Goal: Information Seeking & Learning: Get advice/opinions

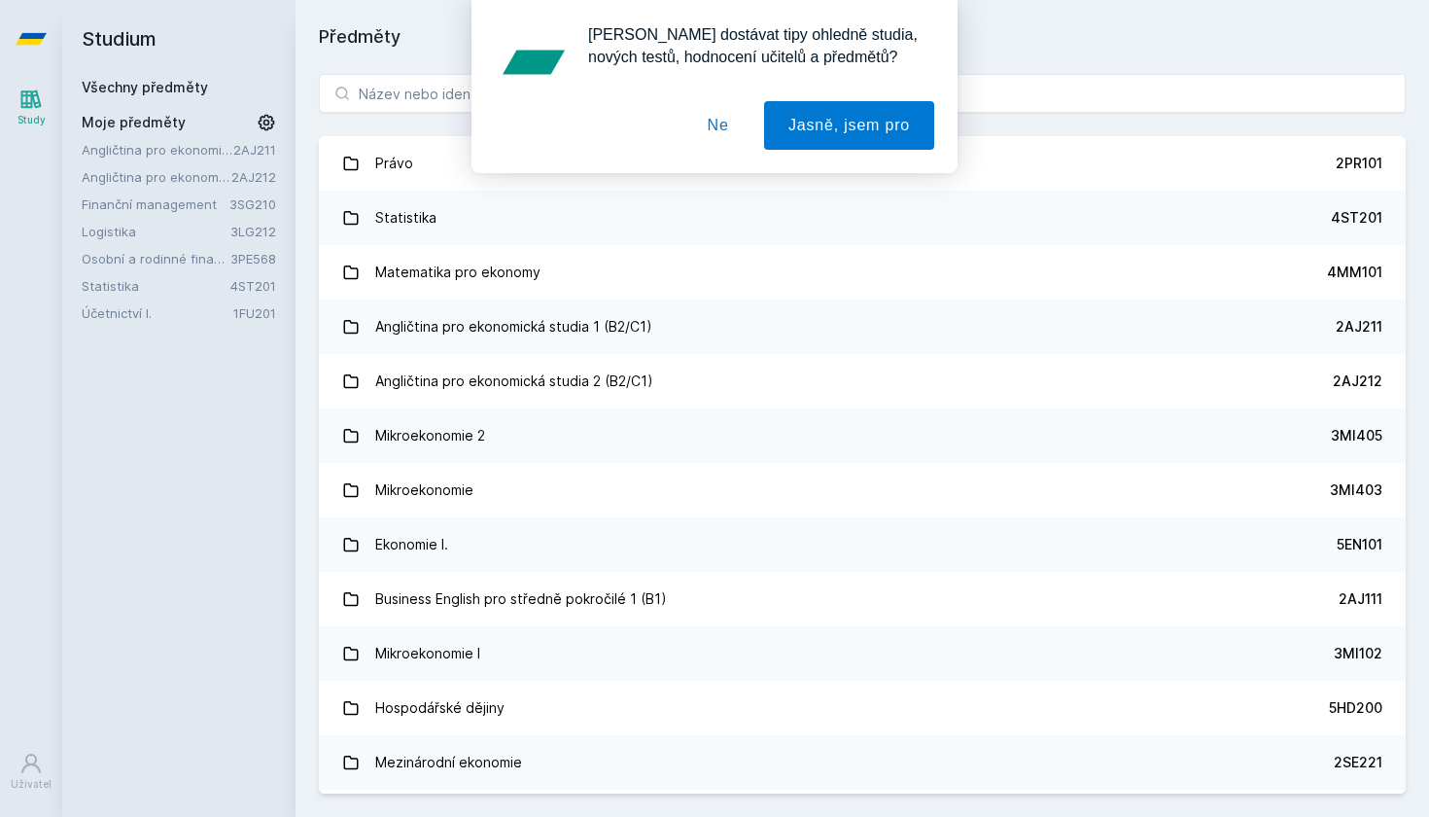
click at [720, 130] on button "Ne" at bounding box center [719, 125] width 70 height 49
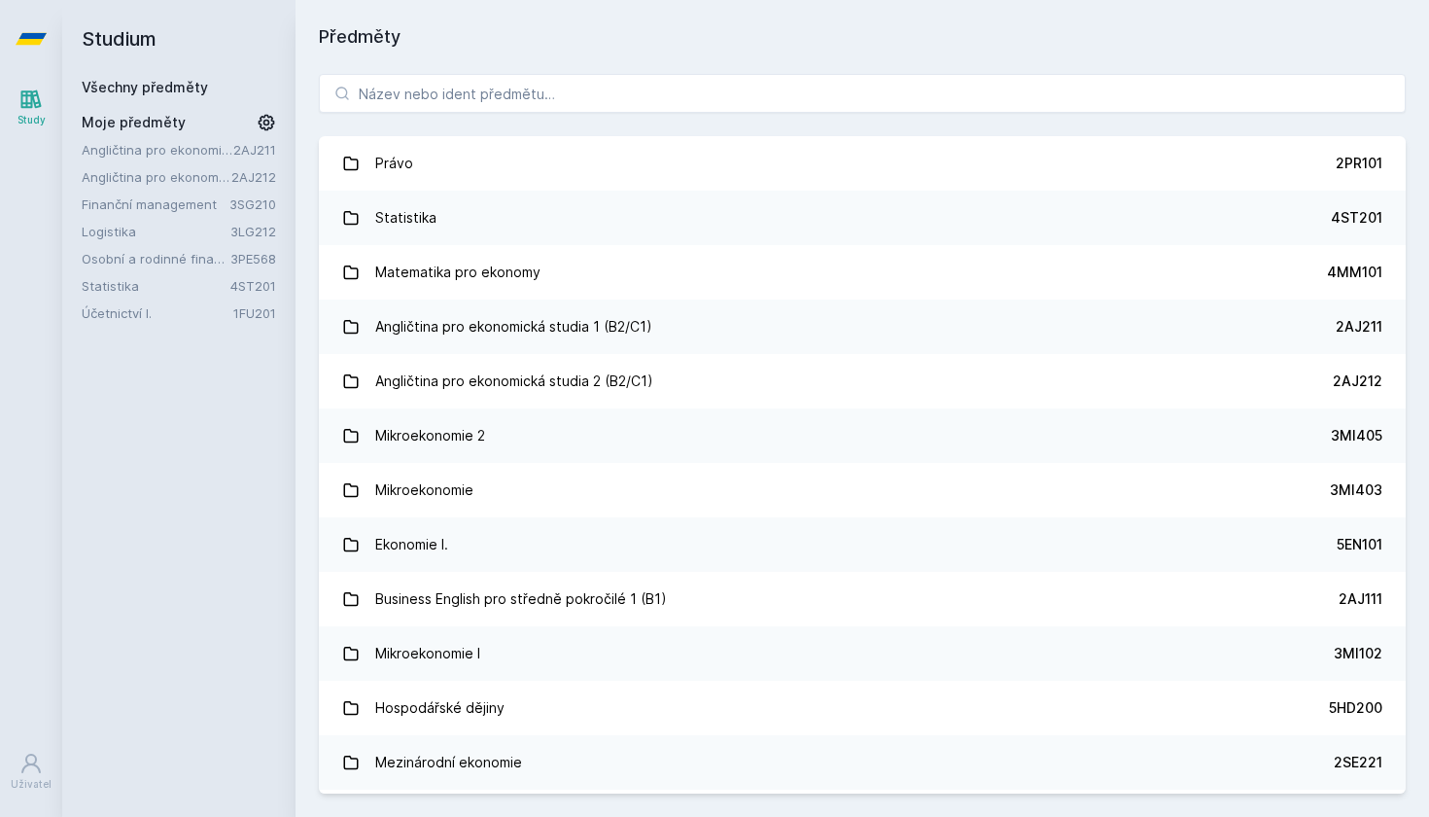
click at [227, 296] on div "Angličtina pro ekonomická studia 1 (B2/C1) 2AJ211 Angličtina pro ekonomická stu…" at bounding box center [179, 231] width 194 height 183
click at [244, 289] on link "4ST201" at bounding box center [253, 286] width 46 height 16
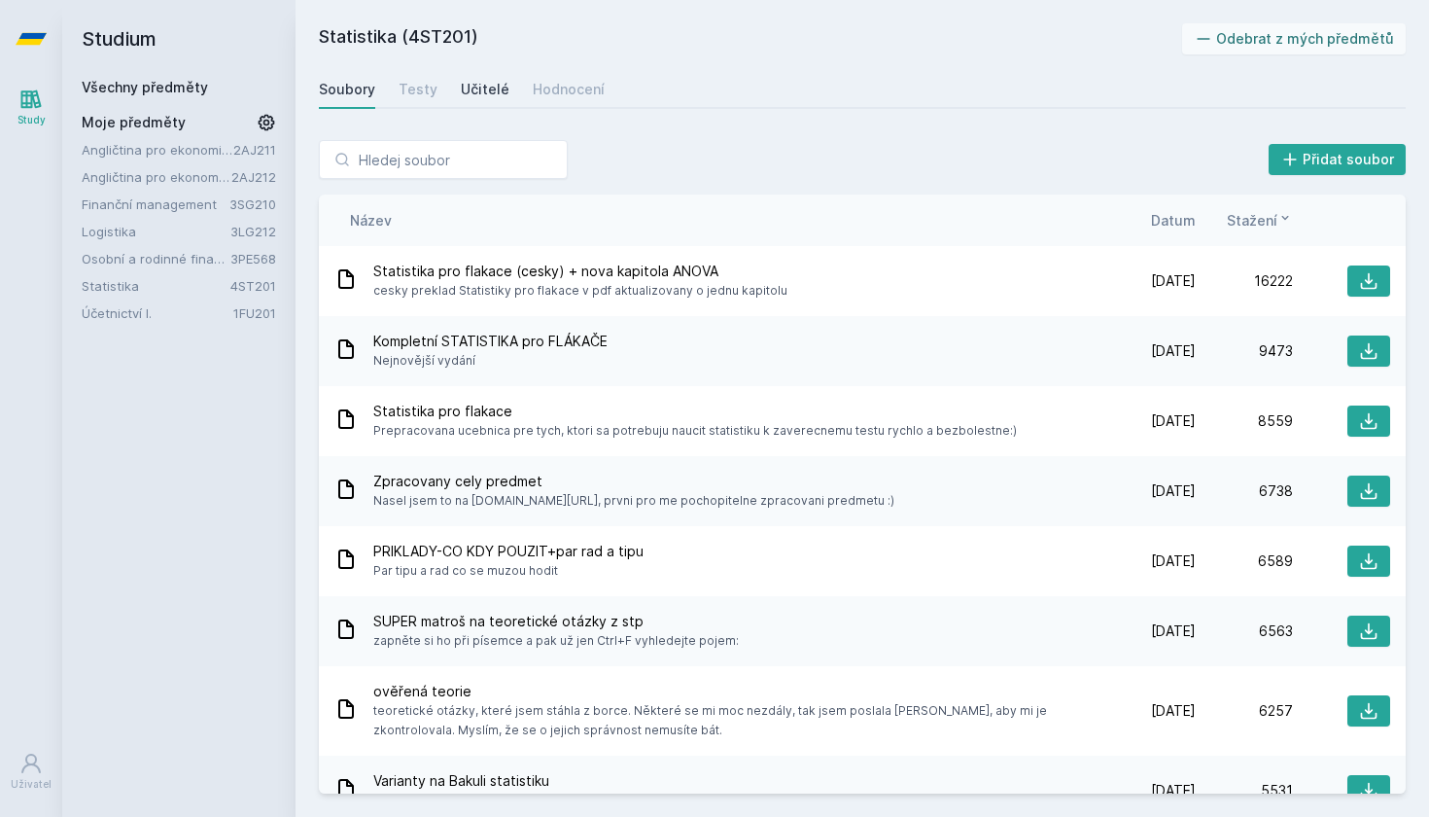
click at [481, 88] on div "Učitelé" at bounding box center [485, 89] width 49 height 19
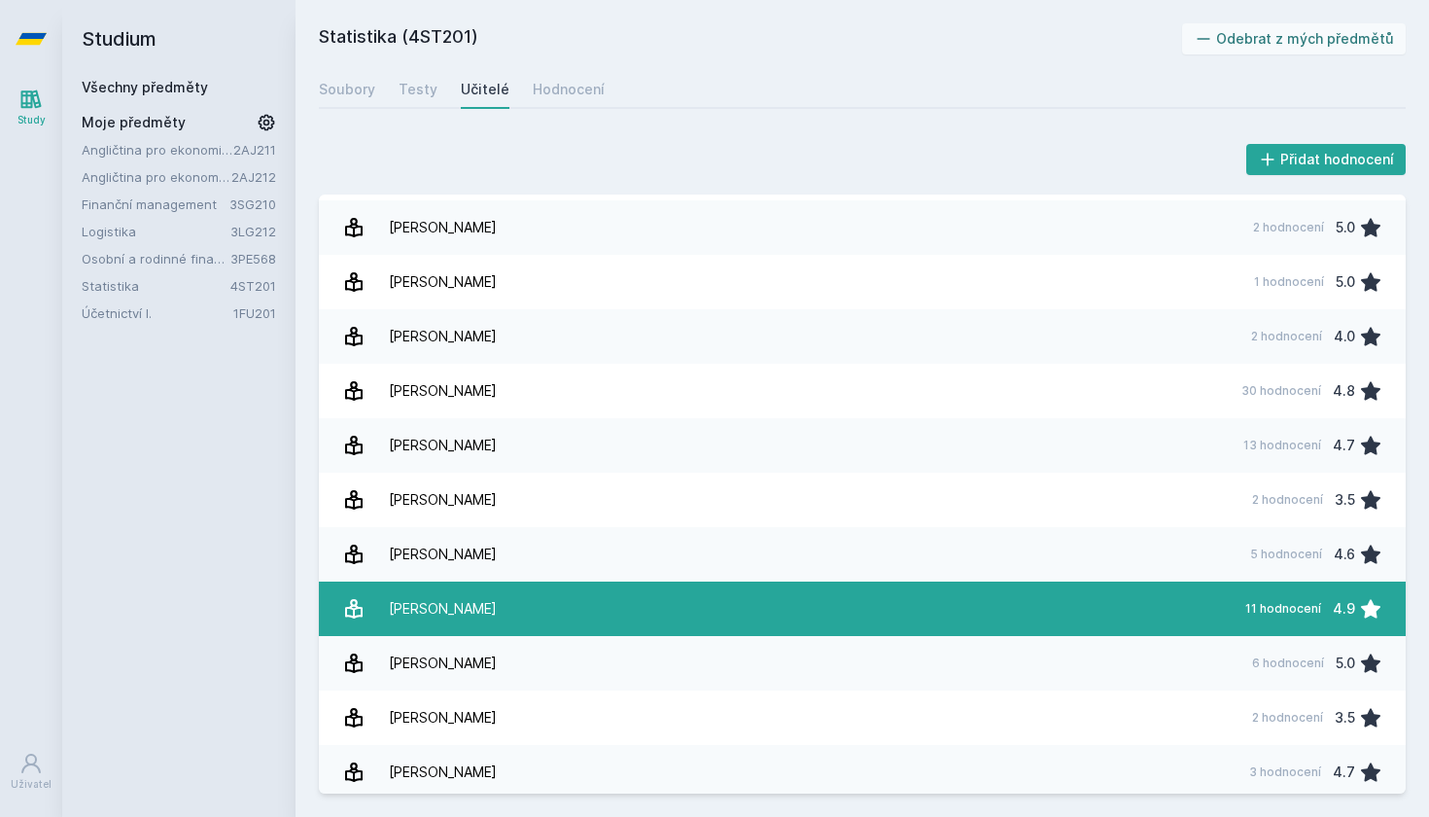
scroll to position [701, 0]
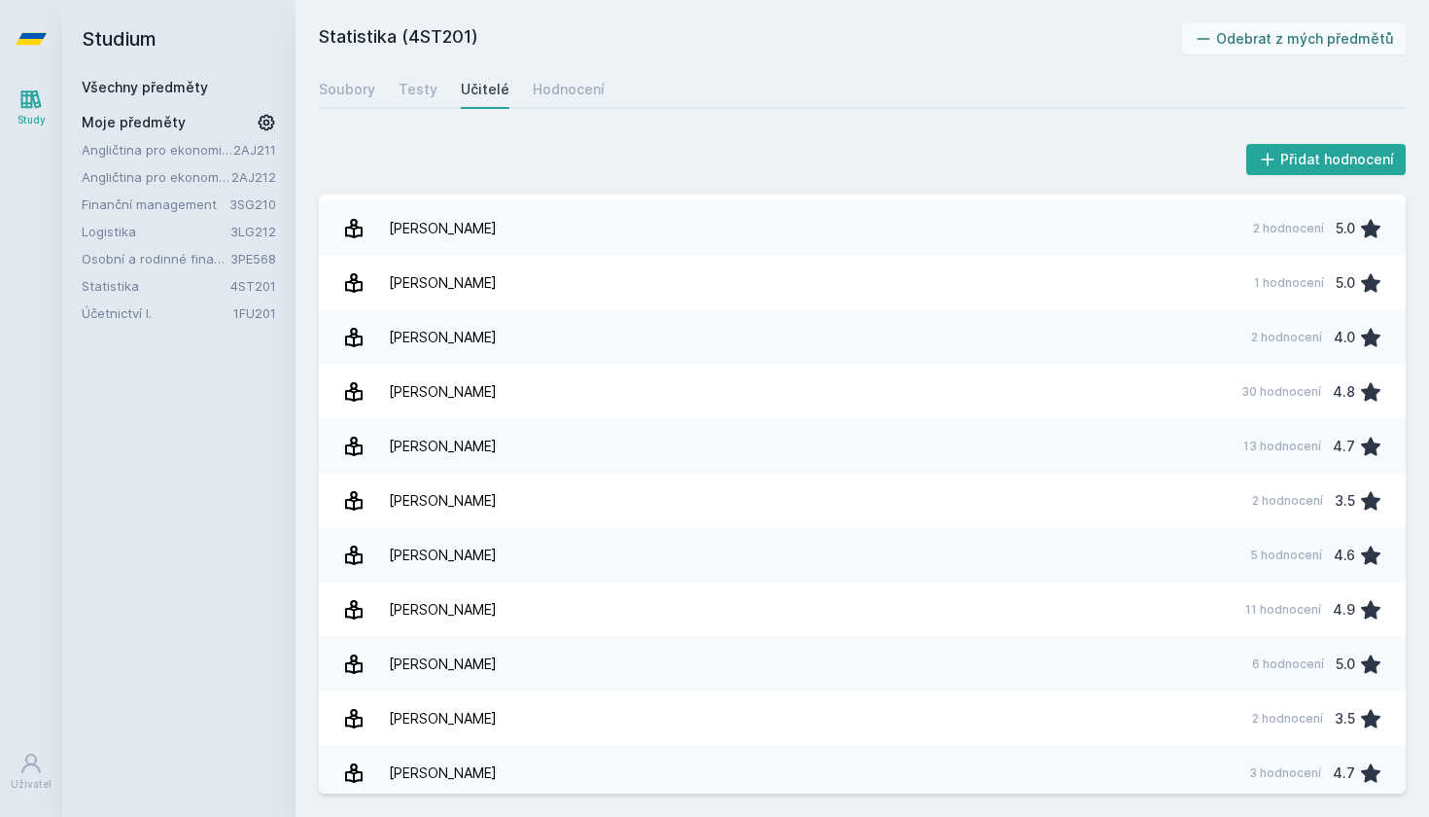
click at [198, 200] on link "Finanční management" at bounding box center [156, 203] width 148 height 19
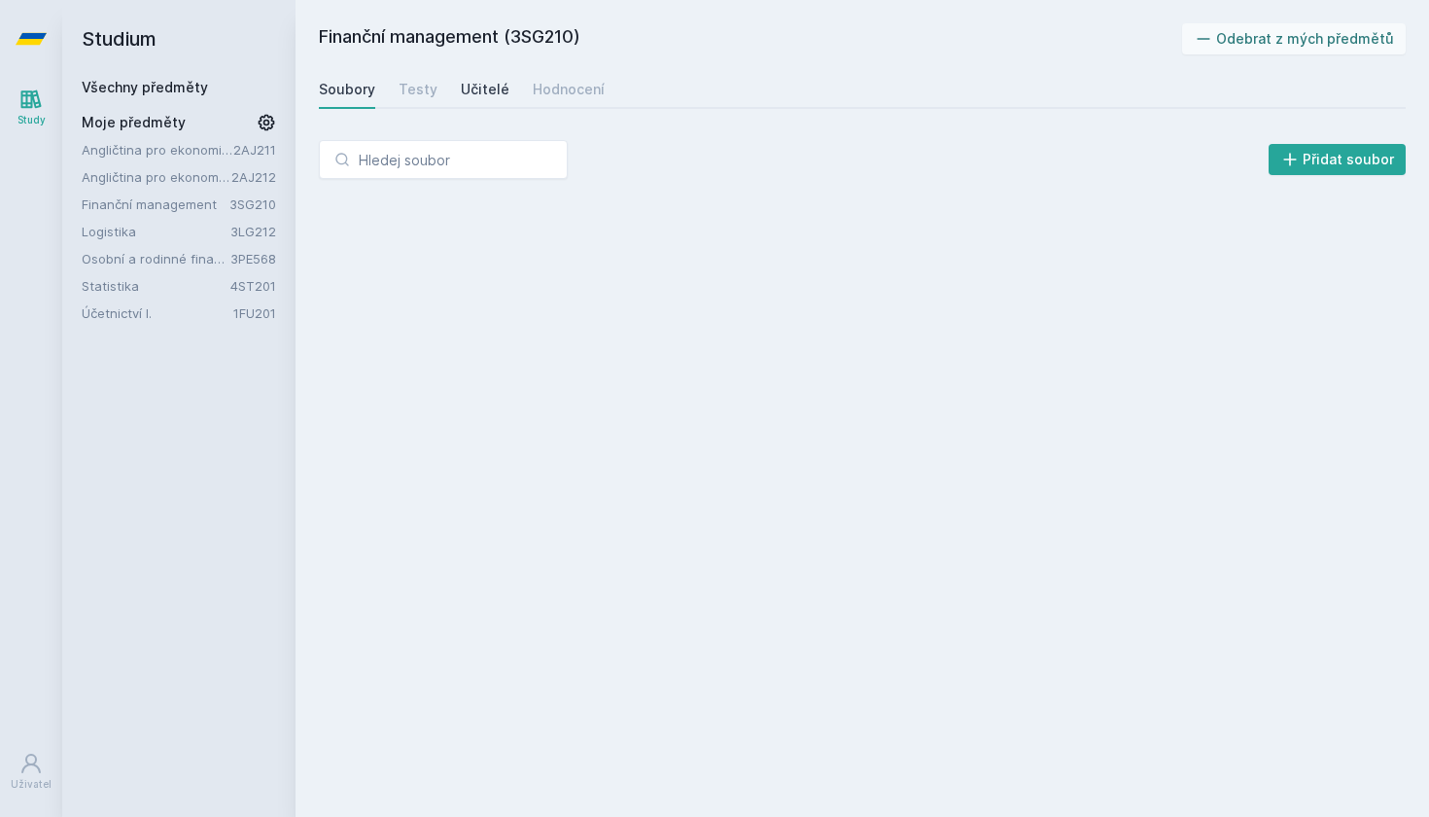
click at [468, 81] on div "Učitelé" at bounding box center [485, 89] width 49 height 19
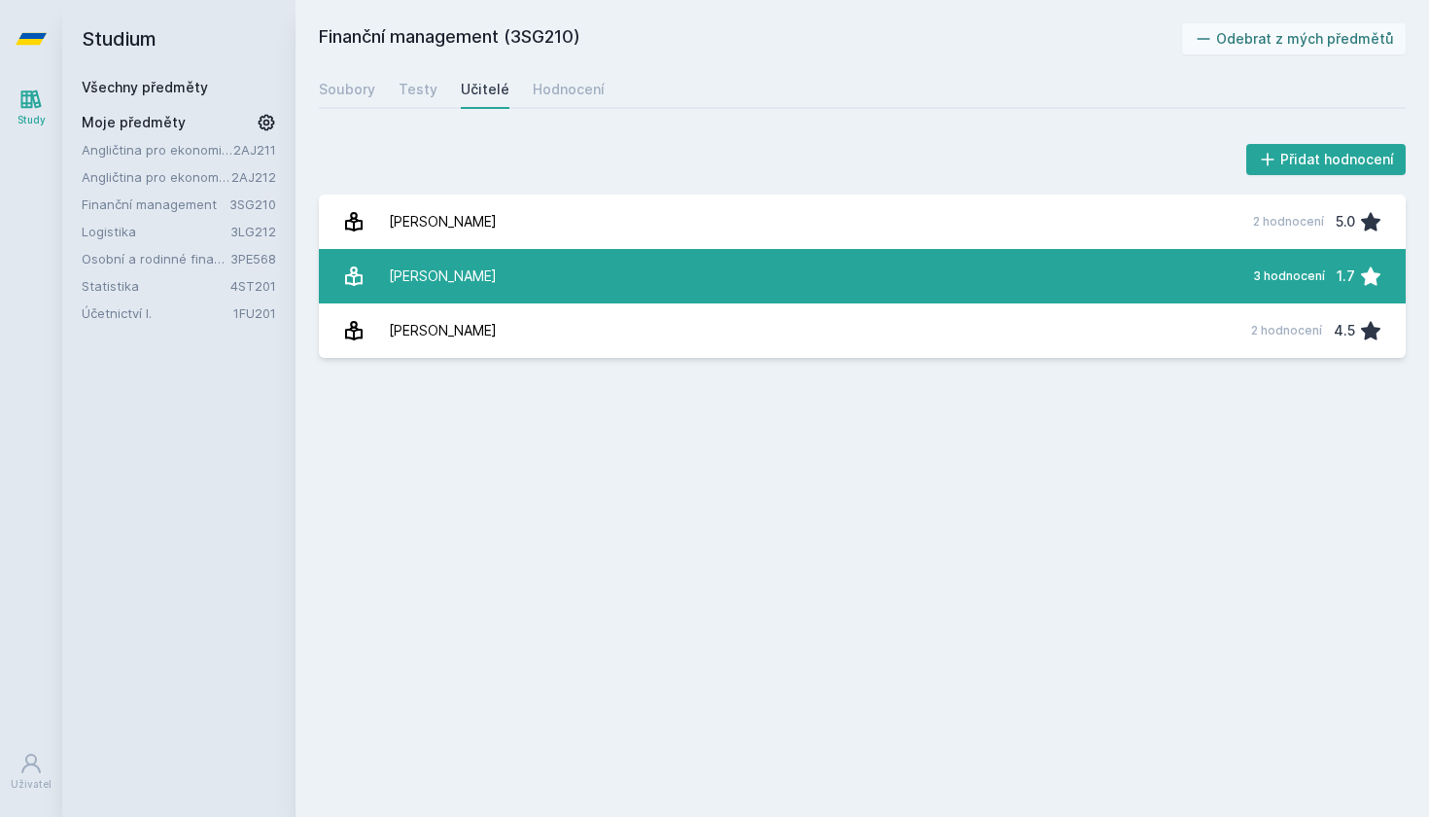
click at [576, 269] on link "Mikan Pavel 3 hodnocení 1.7" at bounding box center [862, 276] width 1087 height 54
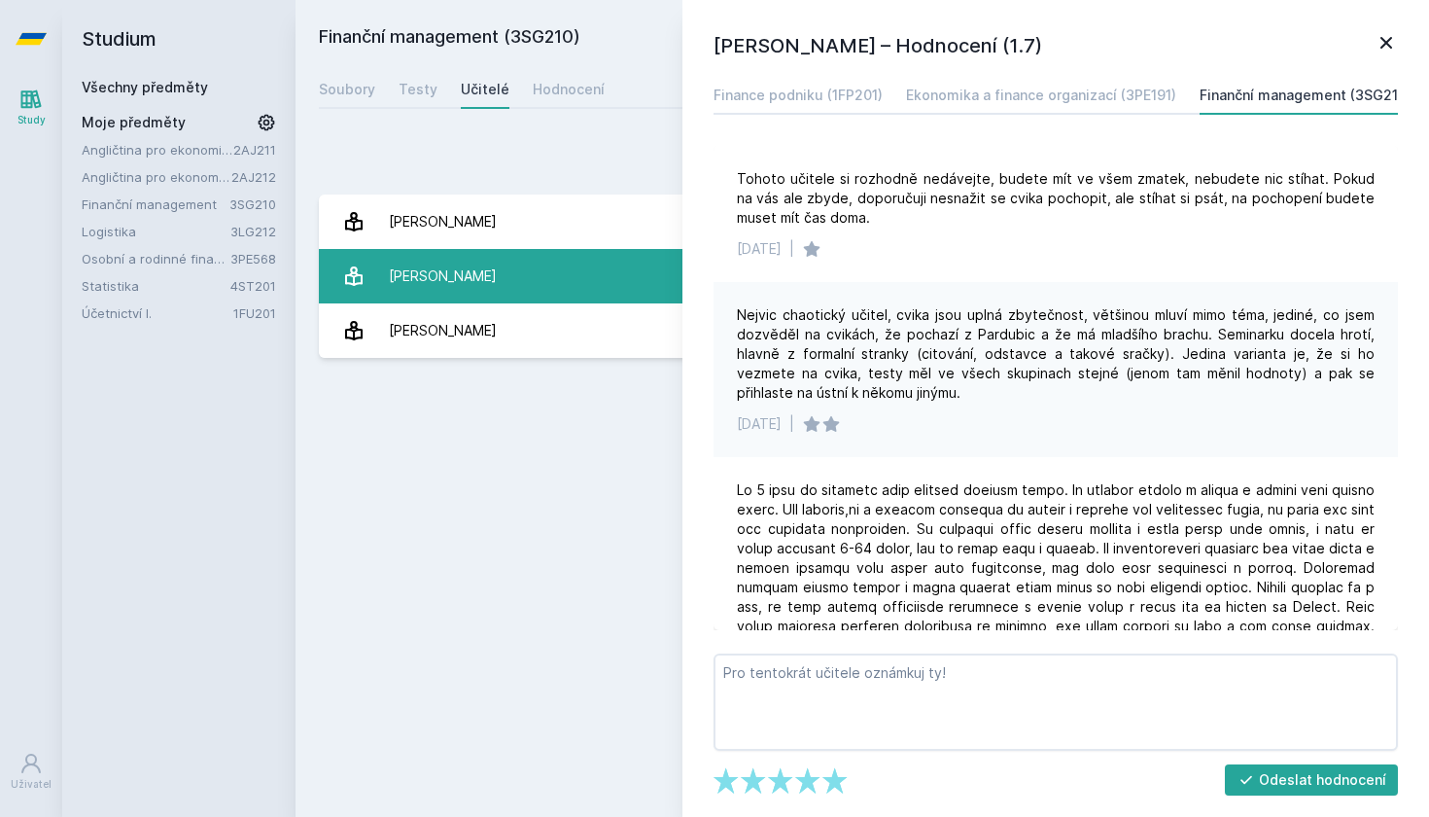
click at [576, 269] on link "Mikan Pavel 3 hodnocení 1.7" at bounding box center [862, 276] width 1087 height 54
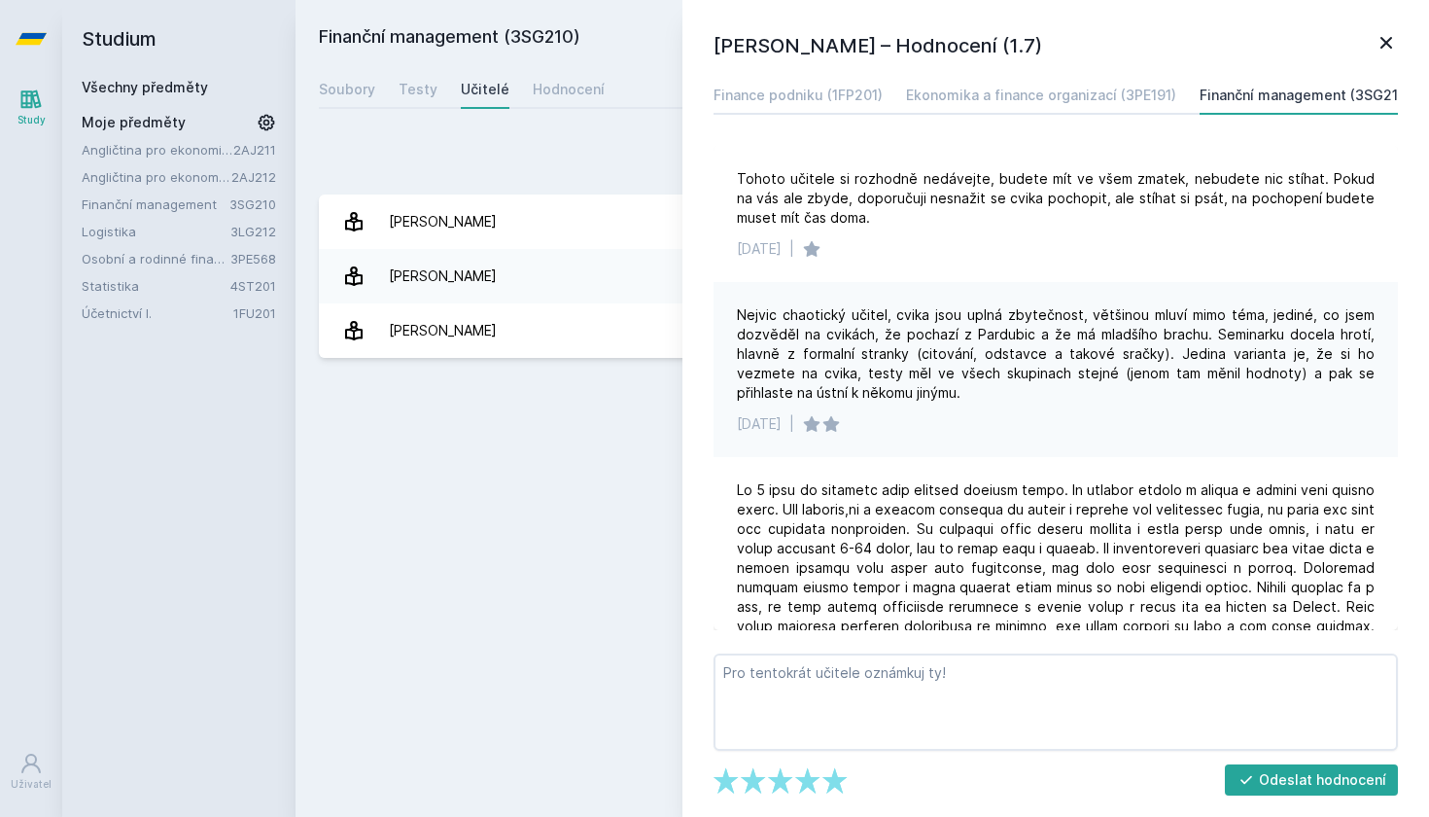
click at [1384, 39] on icon at bounding box center [1387, 43] width 12 height 12
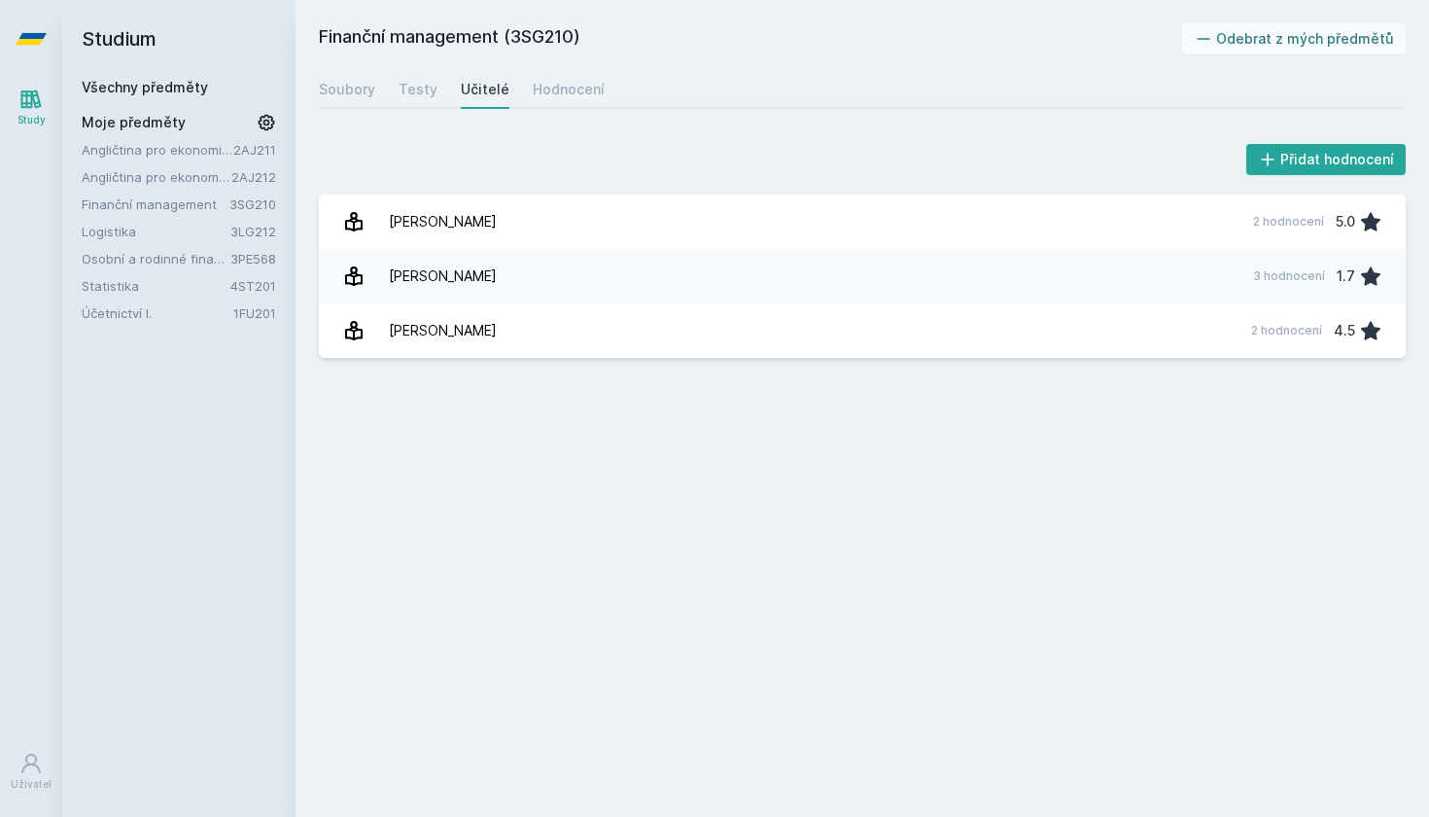
click at [223, 202] on link "Finanční management" at bounding box center [156, 203] width 148 height 19
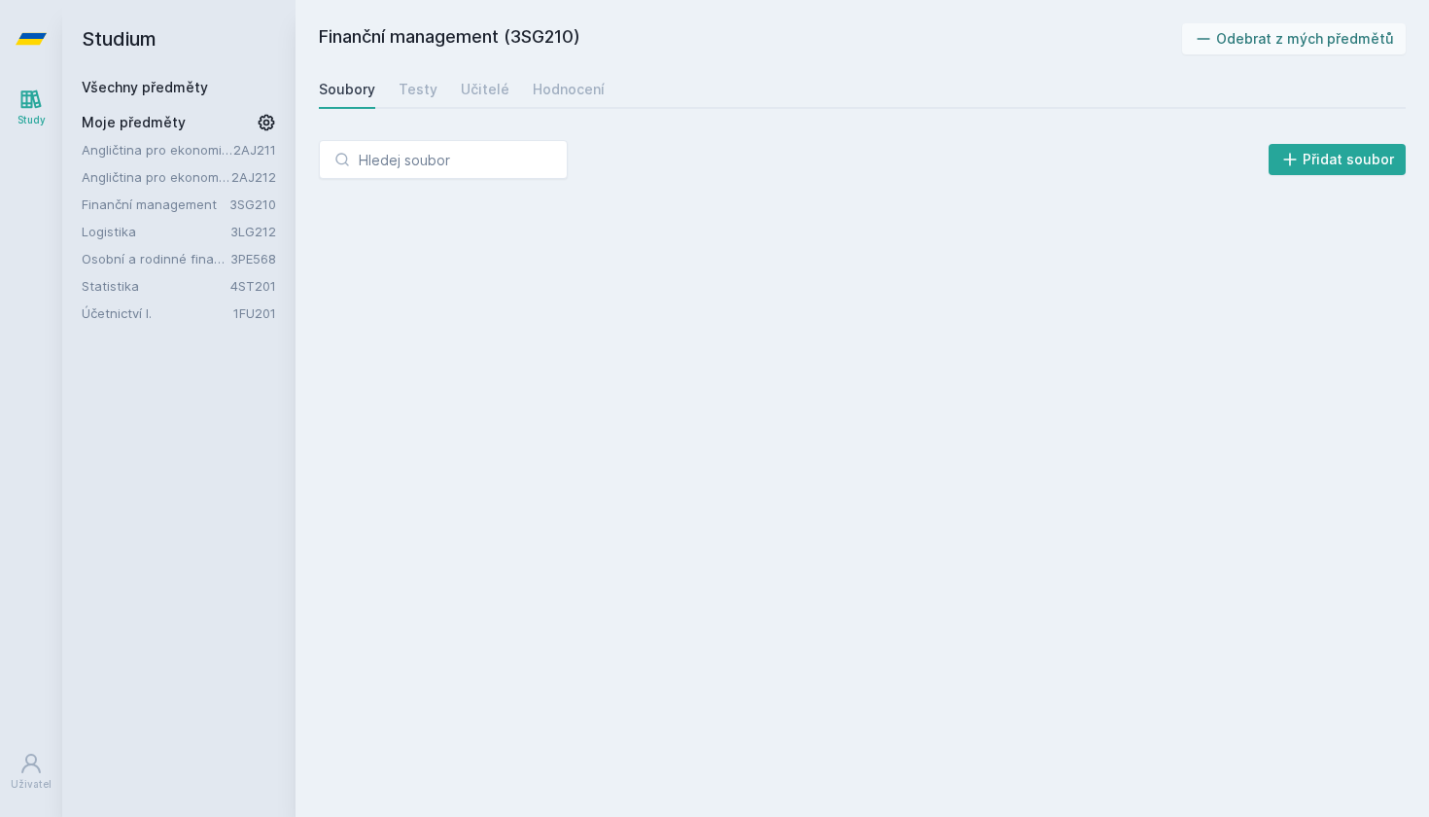
click at [220, 236] on link "Logistika" at bounding box center [156, 231] width 149 height 19
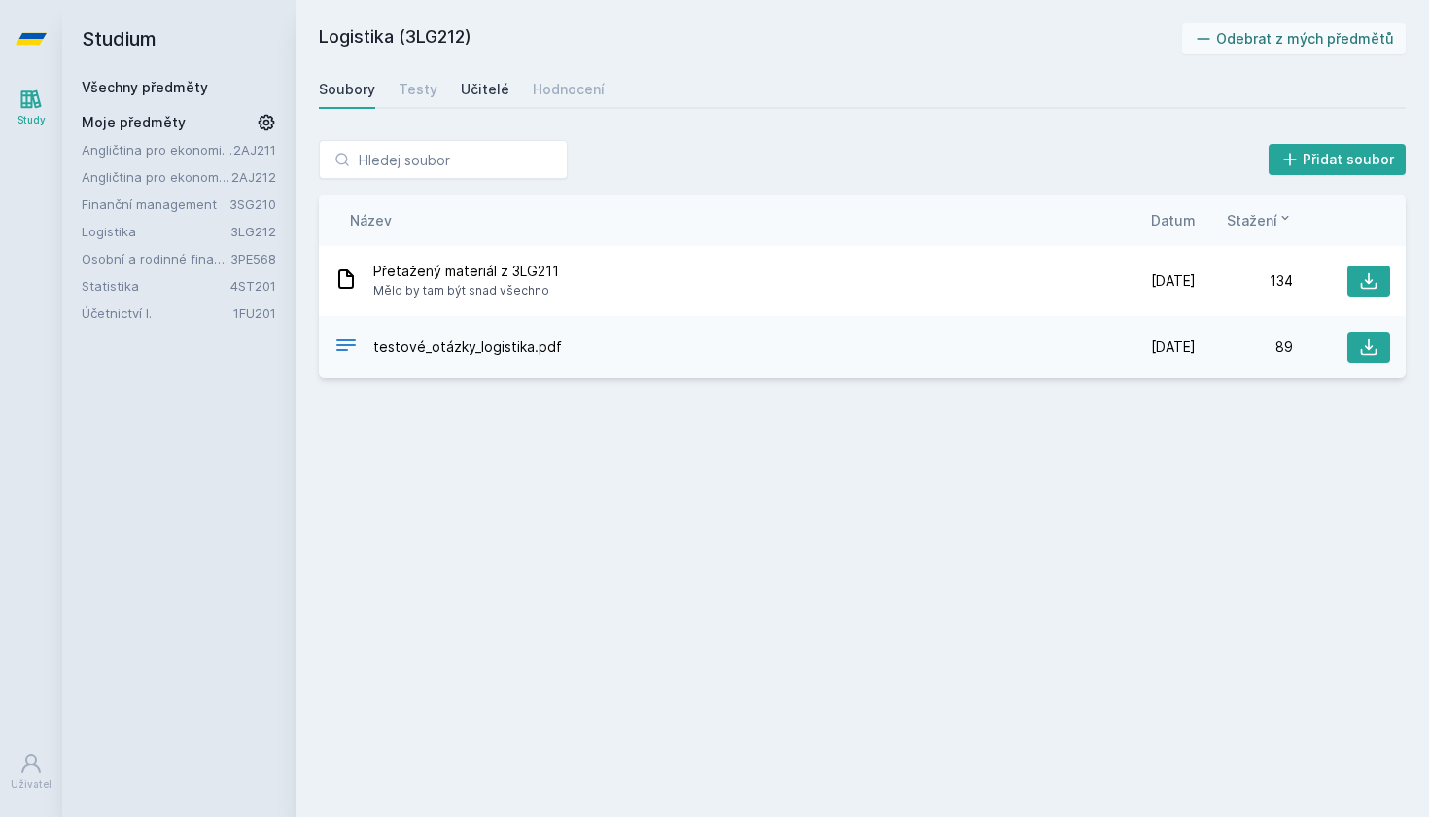
click at [481, 88] on div "Učitelé" at bounding box center [485, 89] width 49 height 19
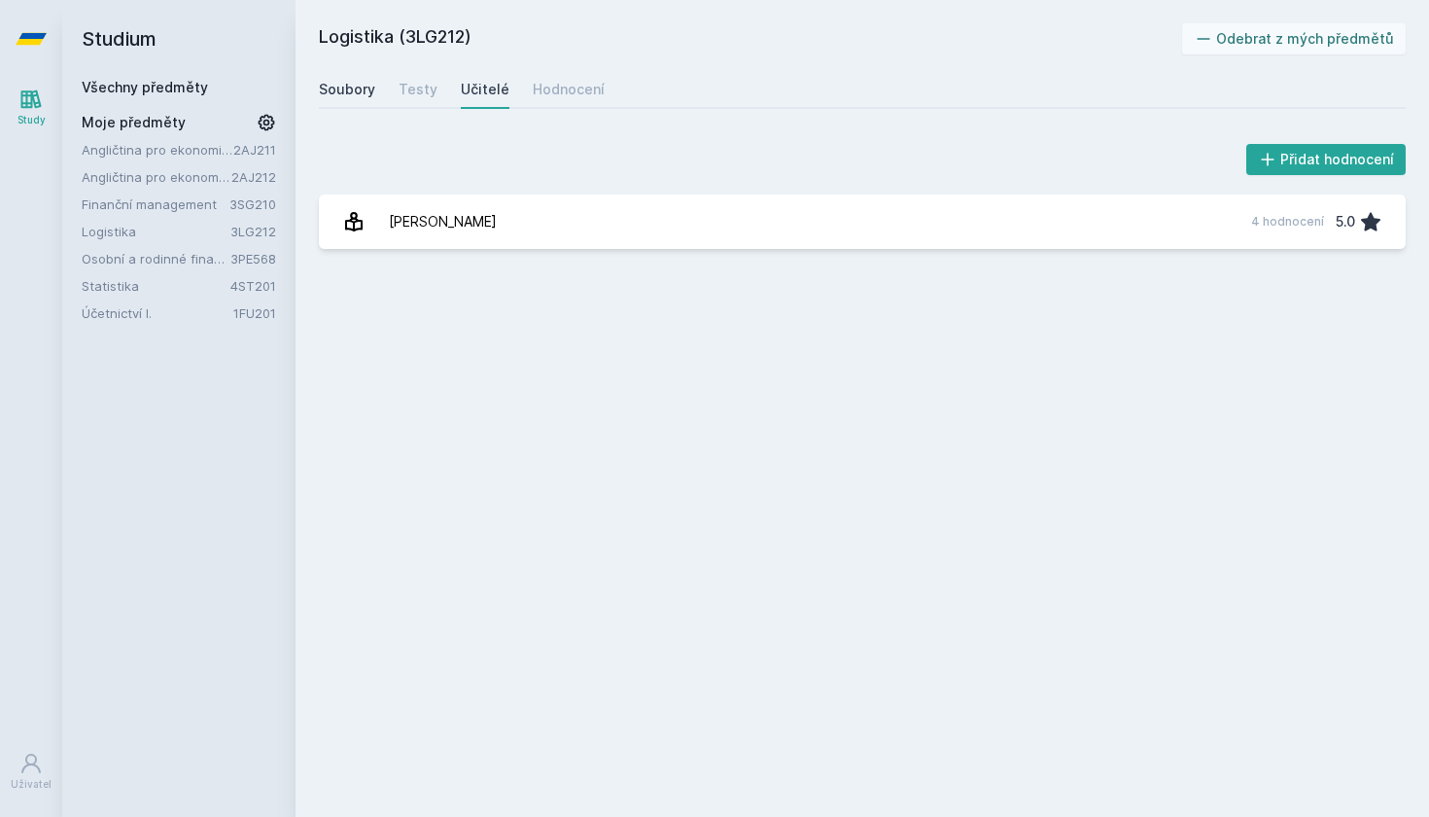
click at [333, 92] on div "Soubory" at bounding box center [347, 89] width 56 height 19
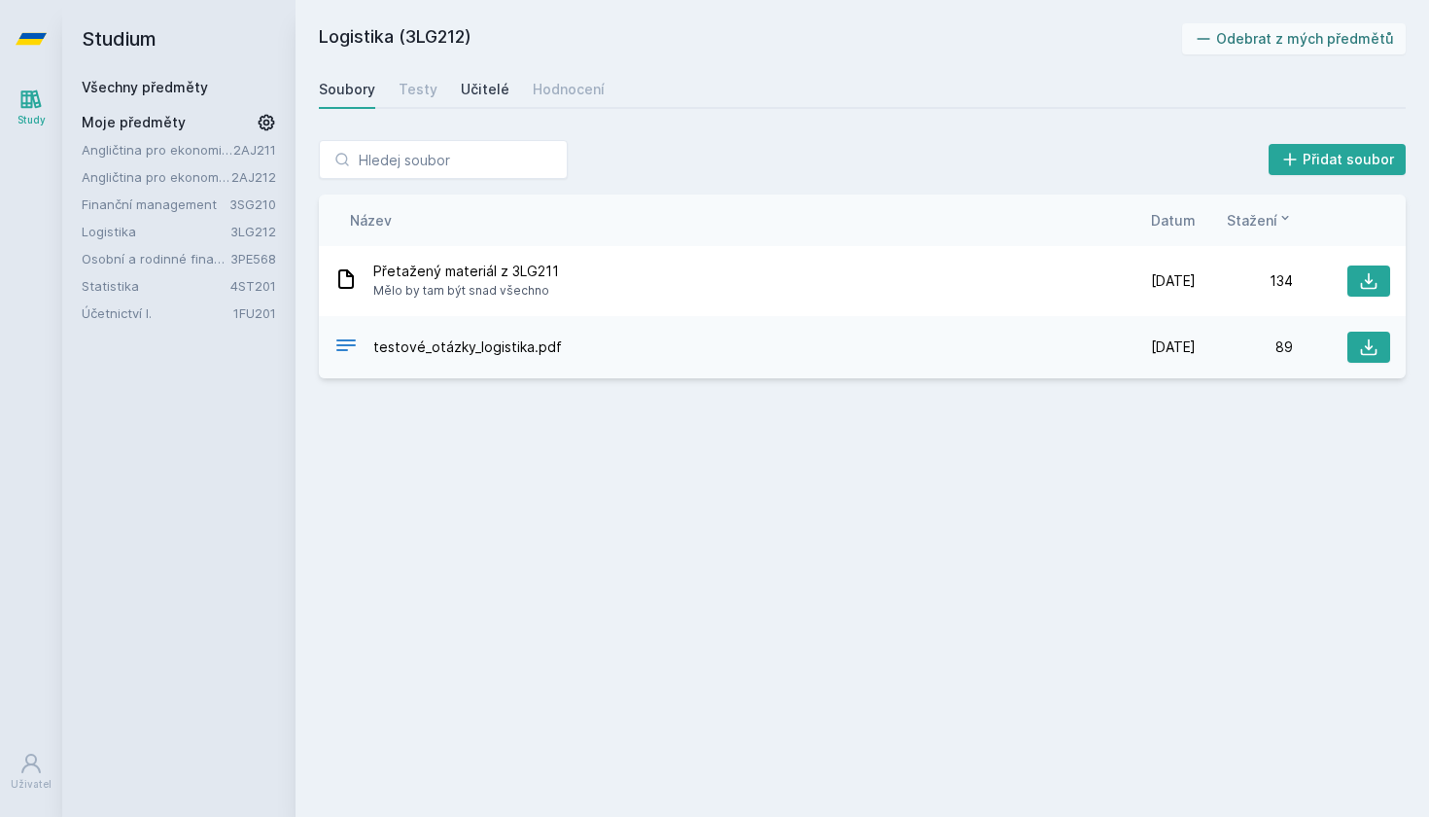
click at [479, 87] on div "Učitelé" at bounding box center [485, 89] width 49 height 19
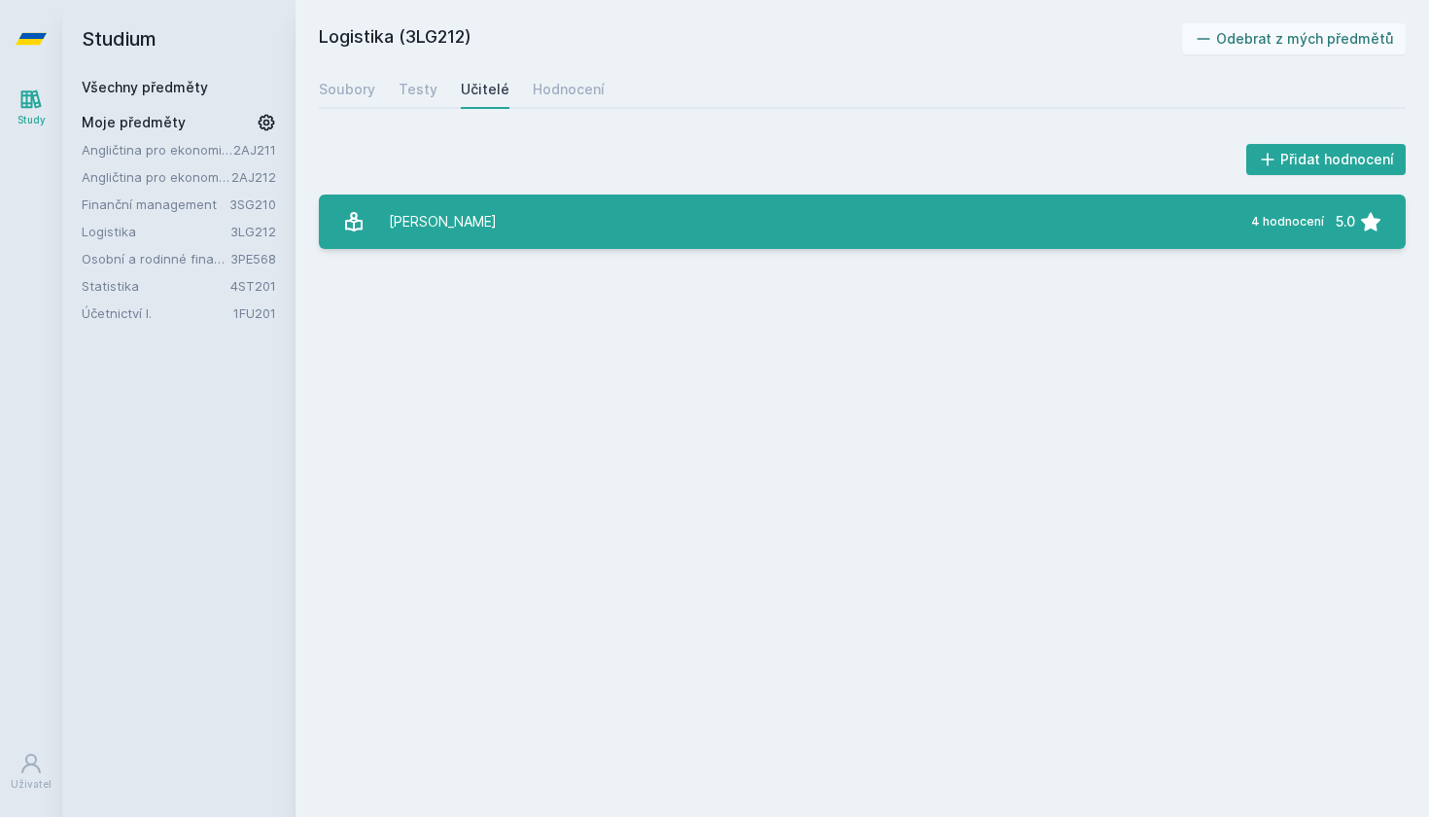
click at [530, 226] on link "Mervart Michal 4 hodnocení 5.0" at bounding box center [862, 221] width 1087 height 54
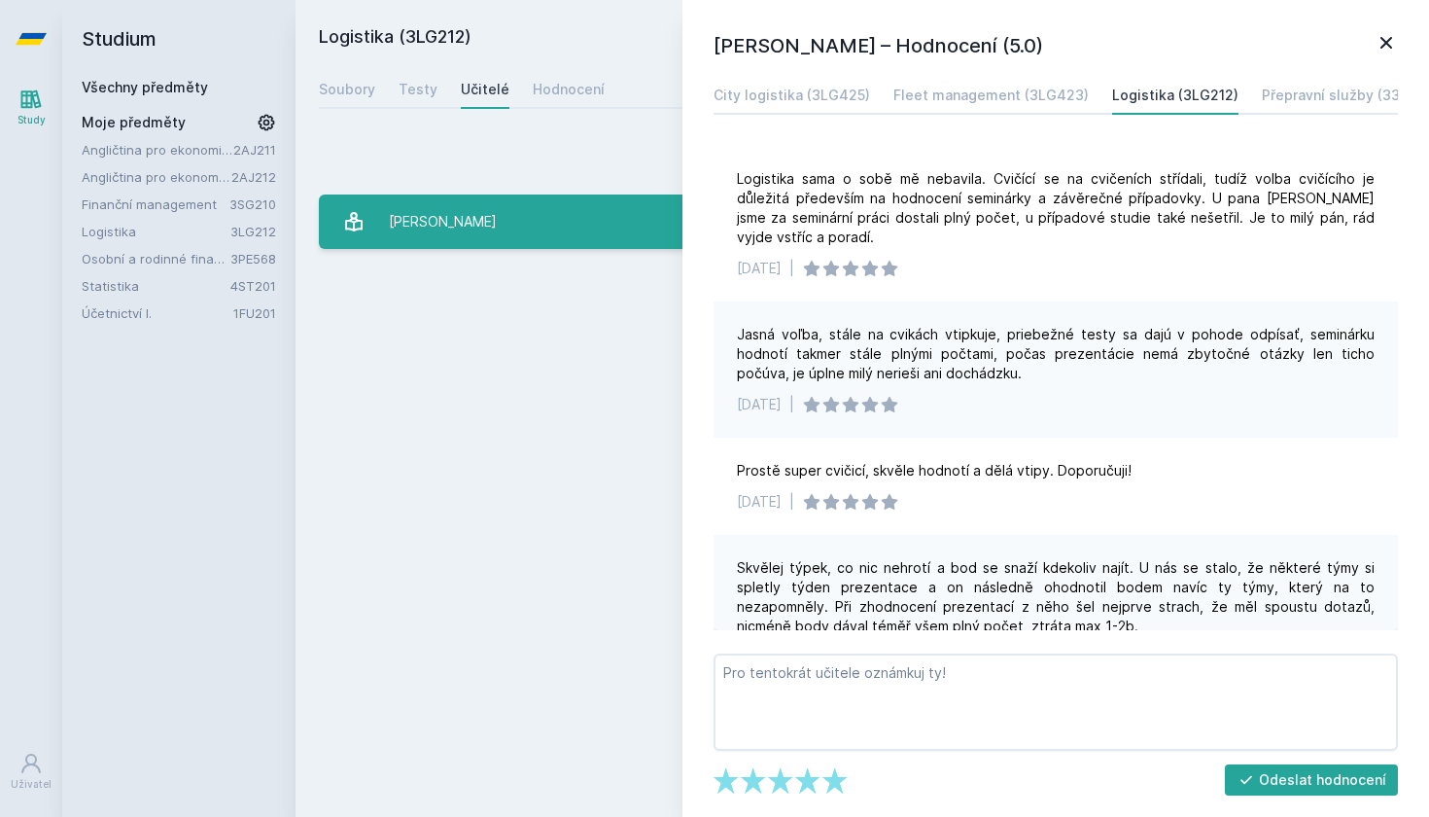
click at [560, 228] on link "Mervart Michal 4 hodnocení 5.0" at bounding box center [862, 221] width 1087 height 54
click at [550, 223] on link "Mervart Michal 4 hodnocení 5.0" at bounding box center [862, 221] width 1087 height 54
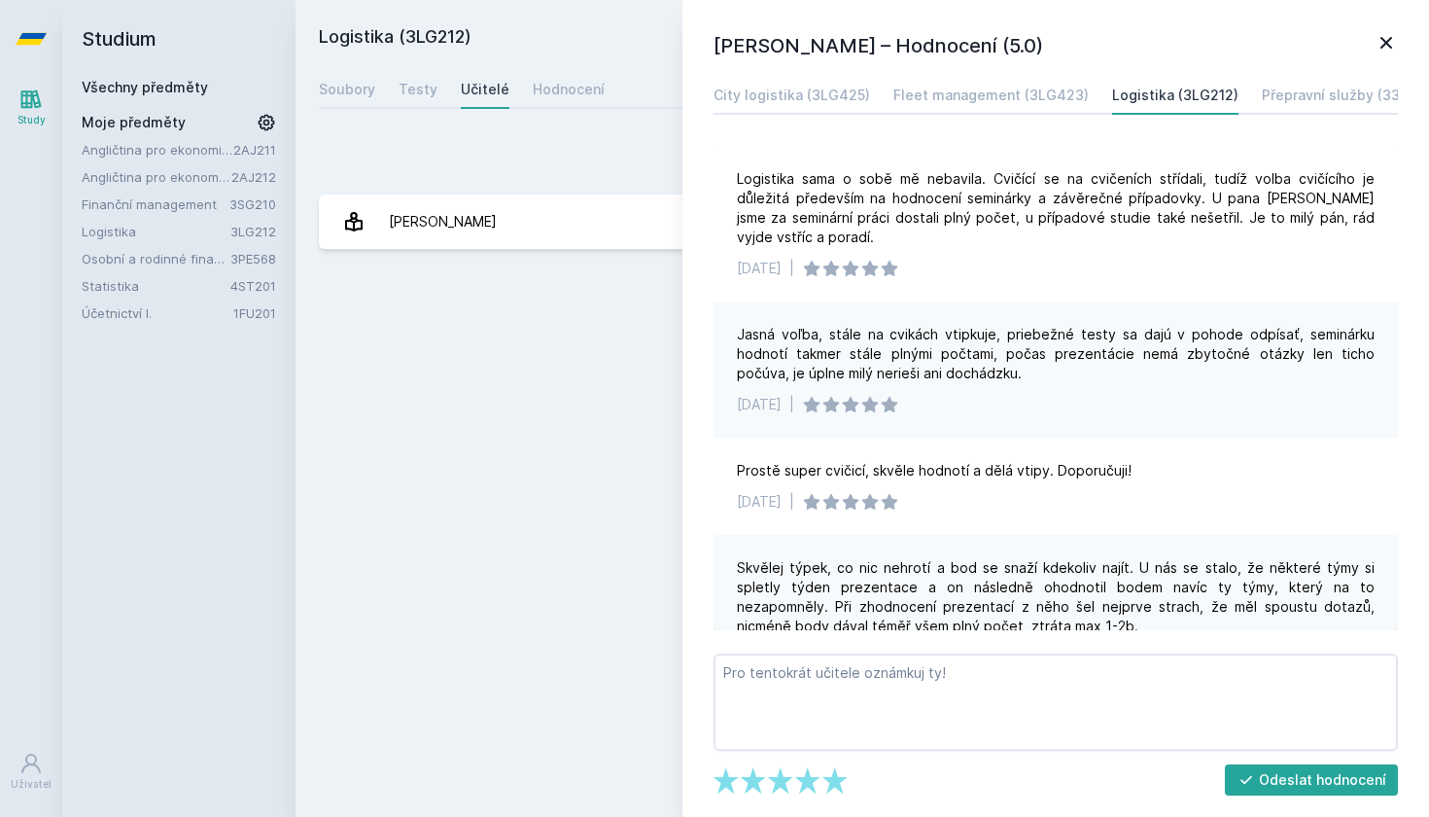
click at [1380, 34] on icon at bounding box center [1386, 42] width 23 height 23
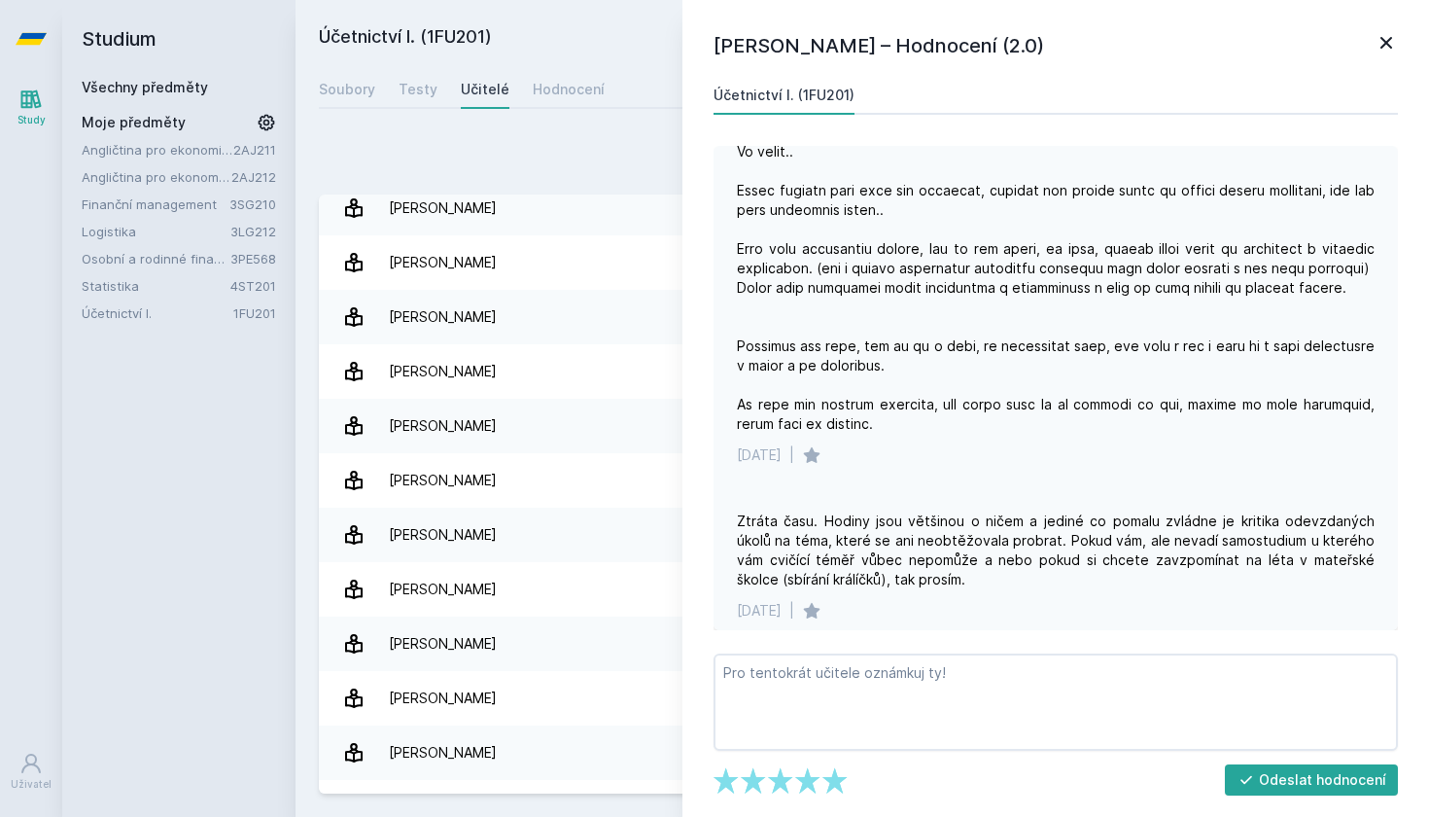
scroll to position [1667, 0]
